Goal: Use online tool/utility: Utilize a website feature to perform a specific function

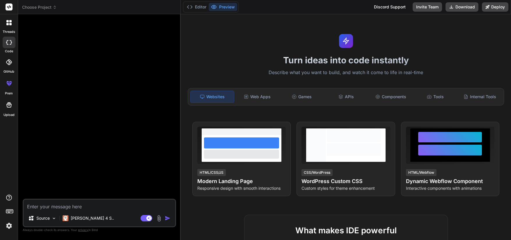
type textarea "x"
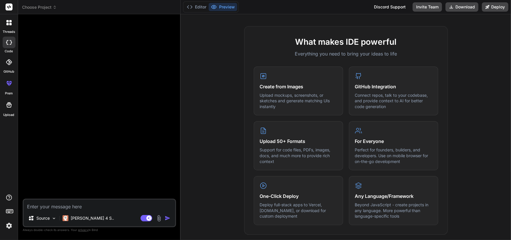
scroll to position [146, 0]
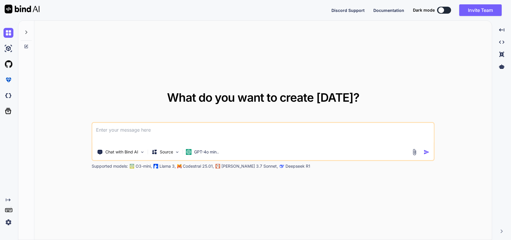
type textarea "x"
click at [6, 200] on icon "Created with Pixso." at bounding box center [8, 200] width 5 height 5
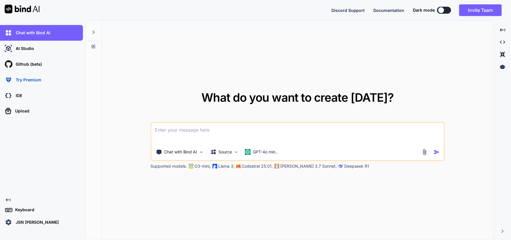
click at [19, 94] on p "IDE" at bounding box center [17, 96] width 9 height 6
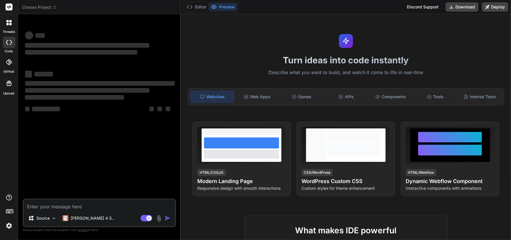
type textarea "x"
type textarea "c"
type textarea "x"
type textarea "co"
type textarea "x"
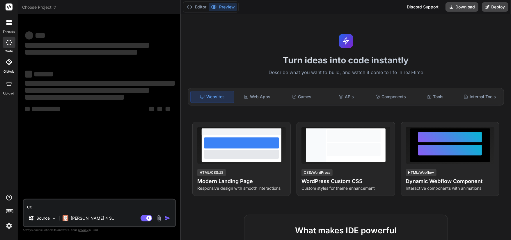
type textarea "cod"
type textarea "x"
type textarea "code"
type textarea "x"
type textarea "code"
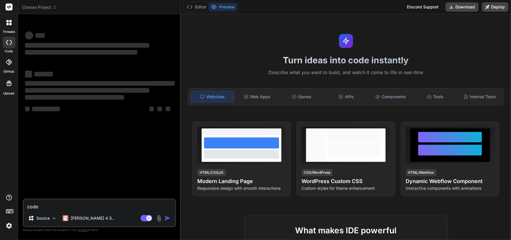
type textarea "x"
type textarea "code f"
type textarea "x"
type textarea "code fo"
type textarea "x"
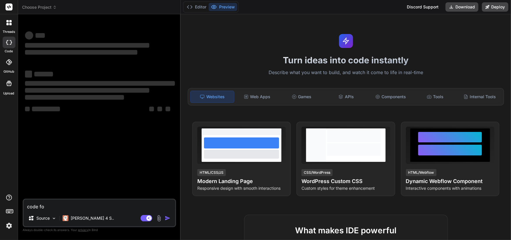
type textarea "code for"
type textarea "x"
type textarea "code for"
type textarea "x"
type textarea "code for c"
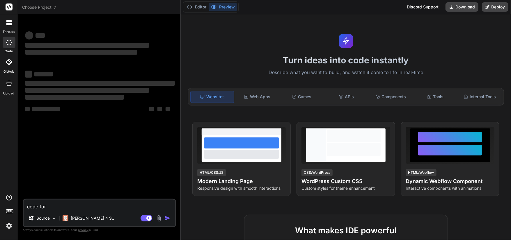
type textarea "x"
type textarea "code for ca"
type textarea "x"
type textarea "code for cal"
type textarea "x"
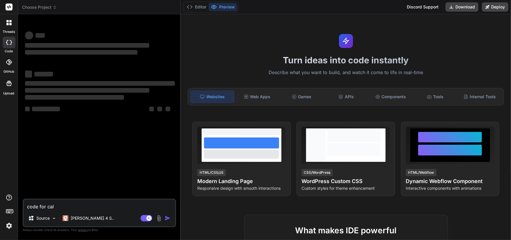
type textarea "code for calc"
type textarea "x"
type textarea "code for calcu"
type textarea "x"
type textarea "code for calcul"
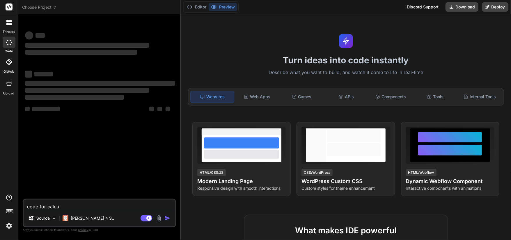
type textarea "x"
type textarea "code for calcula"
type textarea "x"
type textarea "code for calculat"
type textarea "x"
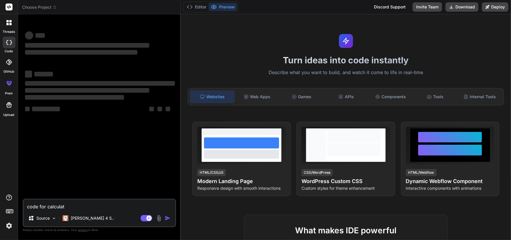
type textarea "code for calculato"
type textarea "x"
type textarea "code for calculatot"
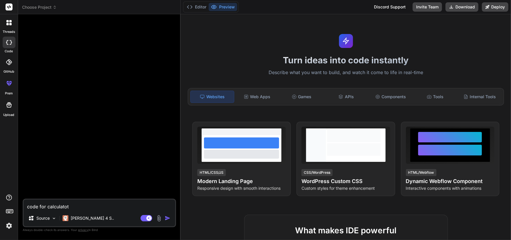
type textarea "x"
type textarea "code for calculatot"
type textarea "x"
type textarea "code for calculatot i"
type textarea "x"
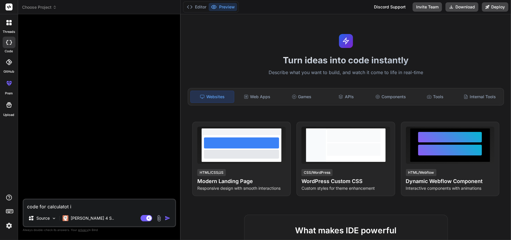
type textarea "code for calculatot in"
type textarea "x"
type textarea "code for calculatot in"
type textarea "x"
type textarea "code for calculatot in c"
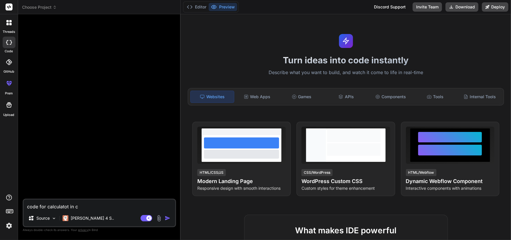
type textarea "x"
type textarea "code for calculatot in c"
type textarea "x"
type textarea "code for calculatot in c p"
type textarea "x"
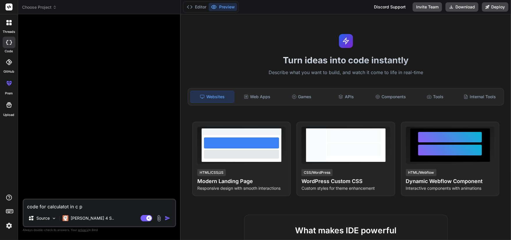
type textarea "code for calculatot in c pr"
type textarea "x"
type textarea "code for calculatot in c pro"
type textarea "x"
type textarea "code for calculatot in c prog"
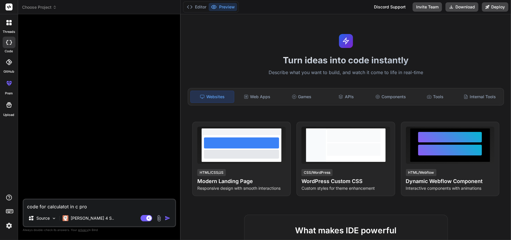
type textarea "x"
type textarea "code for calculatot in c progr"
type textarea "x"
type textarea "code for calculatot in c progra"
type textarea "x"
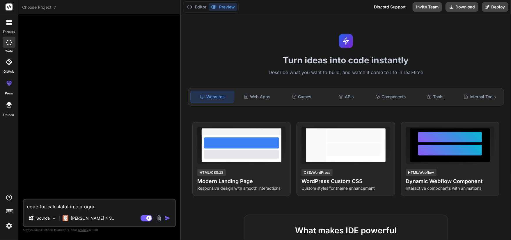
type textarea "code for calculatot in c program"
type textarea "x"
type textarea "code for calculatot in c programi"
type textarea "x"
type textarea "code for calculatot in c programin"
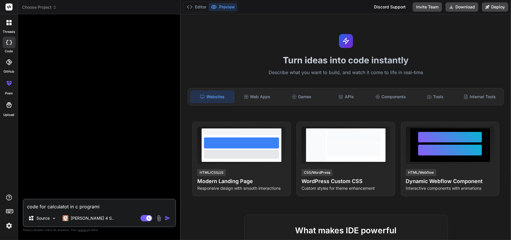
type textarea "x"
type textarea "code for calculatot in c programing"
type textarea "x"
type textarea "code for calculatot in c programing"
type textarea "x"
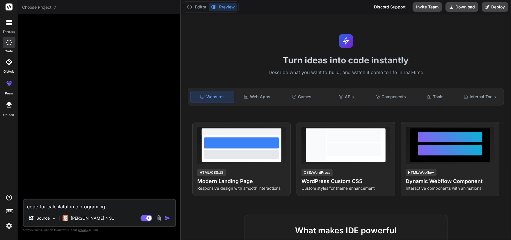
type textarea "code for calculatot in c programing l"
type textarea "x"
type textarea "code for calculatot in c programing la"
type textarea "x"
type textarea "code for calculatot in c programing lan"
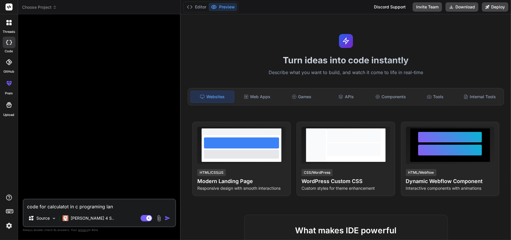
type textarea "x"
type textarea "code for calculatot in c programing lang"
type textarea "x"
type textarea "code for calculatot in c programing langu"
type textarea "x"
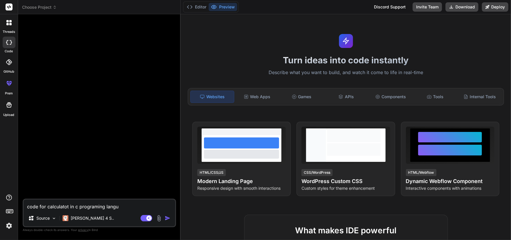
type textarea "code for calculatot in c programing langua"
type textarea "x"
type textarea "code for calculatot in c programing languag"
type textarea "x"
type textarea "code for calculatot in c programing language"
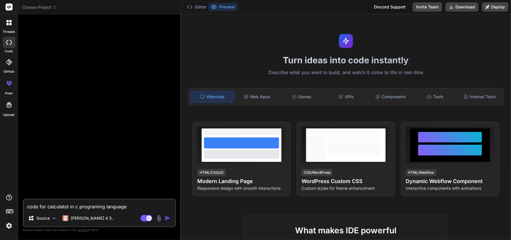
type textarea "x"
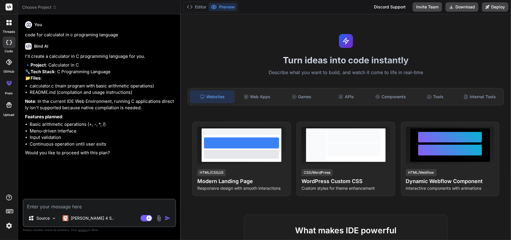
type textarea "x"
type textarea "y"
type textarea "x"
type textarea "ye"
type textarea "x"
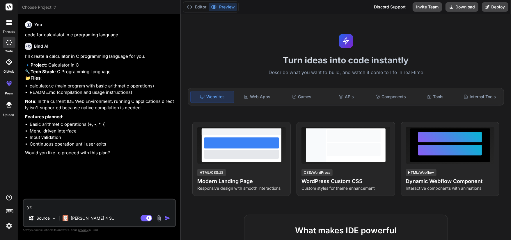
type textarea "yes"
type textarea "x"
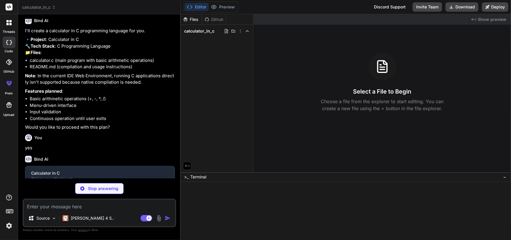
scroll to position [31, 0]
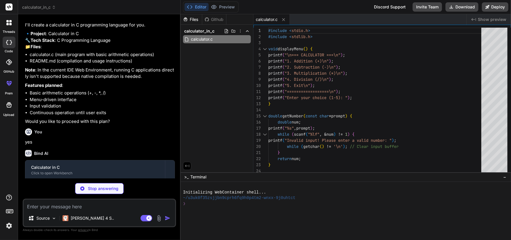
type textarea "x"
type textarea "- Invalid menu selections are handled gracefully - Division by zero is prevente…"
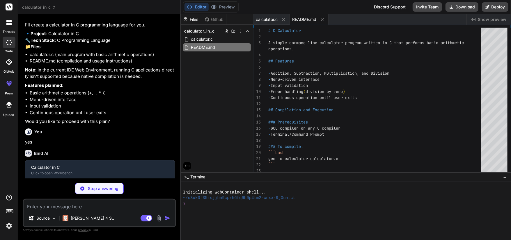
type textarea "x"
type textarea ".PHONY: all clean run install uninstall"
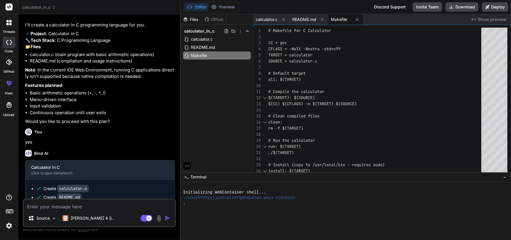
type textarea "x"
click at [61, 171] on div "Calculator in C" at bounding box center [95, 168] width 128 height 6
click at [64, 176] on div "Click to open Workbench" at bounding box center [95, 173] width 128 height 5
click at [167, 217] on img "button" at bounding box center [168, 219] width 6 height 6
click at [34, 208] on textarea at bounding box center [100, 205] width 152 height 10
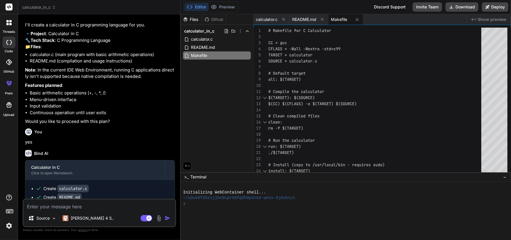
type textarea "y"
type textarea "x"
type textarea "ye"
type textarea "x"
type textarea "yes"
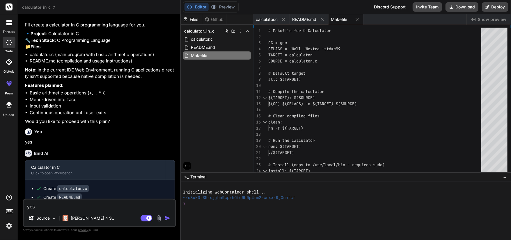
type textarea "x"
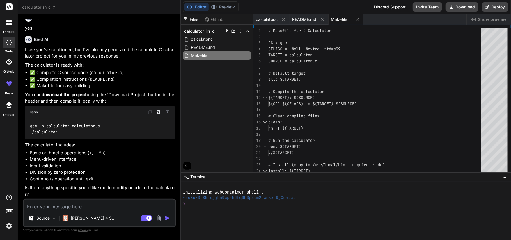
scroll to position [391, 0]
click at [499, 8] on button "Deploy" at bounding box center [495, 6] width 26 height 9
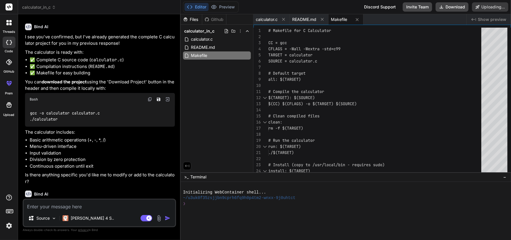
scroll to position [403, 0]
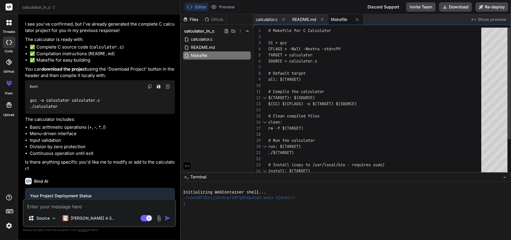
type textarea "x"
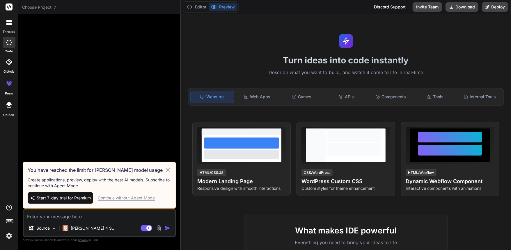
type textarea "x"
